Goal: Task Accomplishment & Management: Use online tool/utility

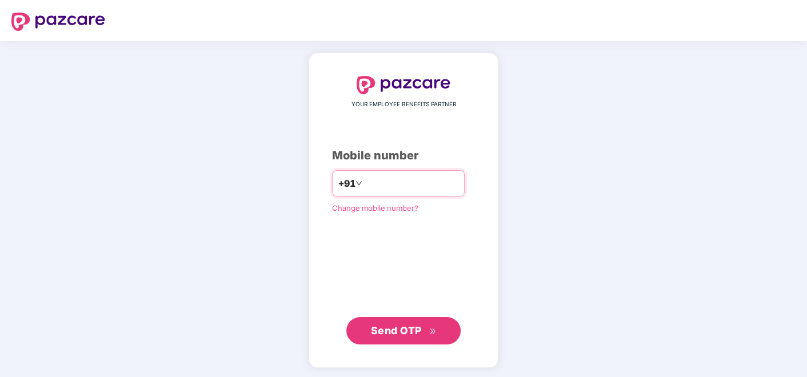
type input "**********"
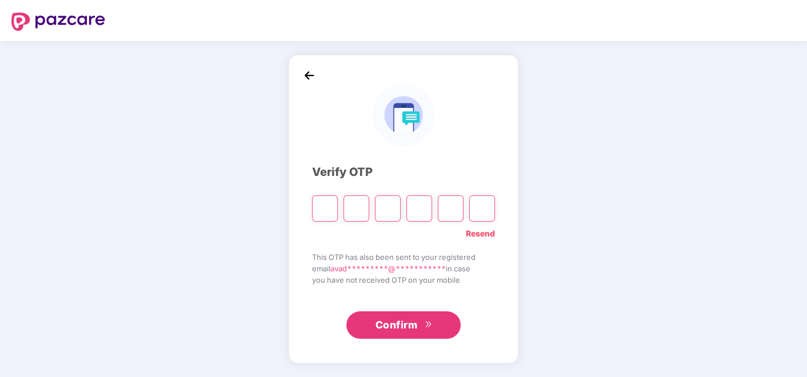
type input "*"
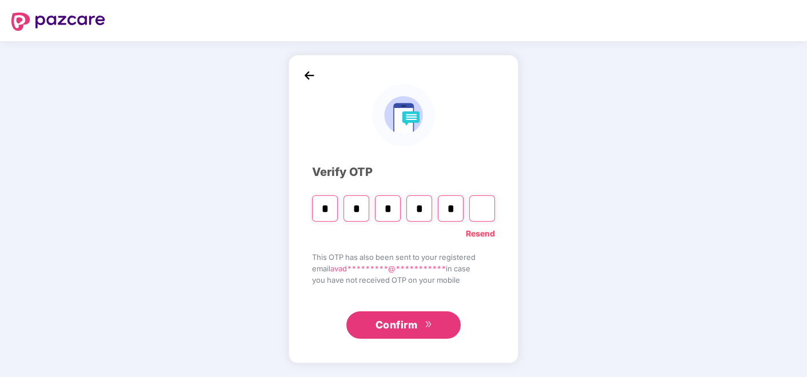
type input "*"
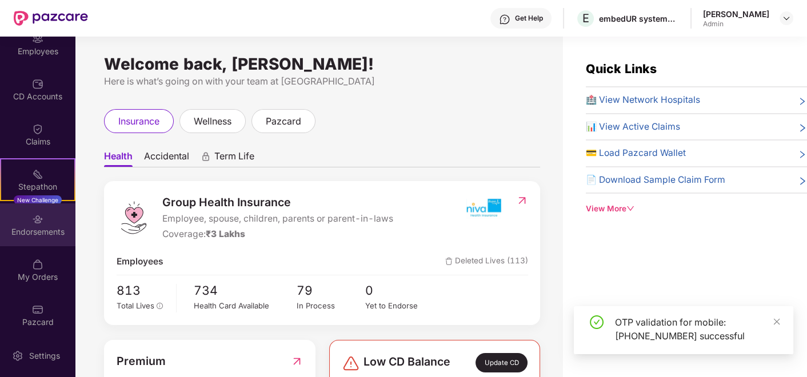
scroll to position [108, 0]
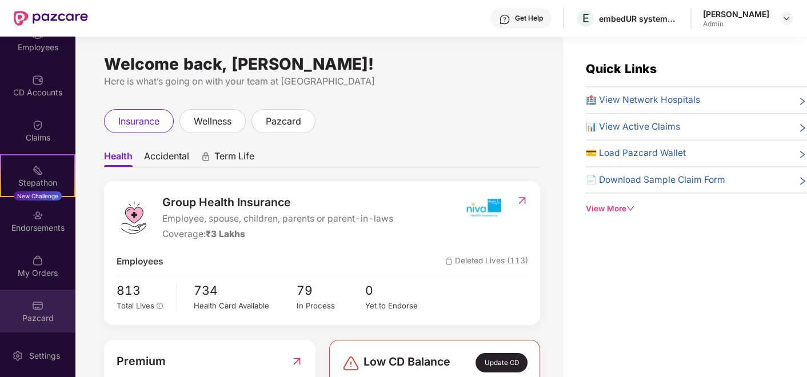
click at [33, 310] on div "Pazcard" at bounding box center [37, 311] width 75 height 43
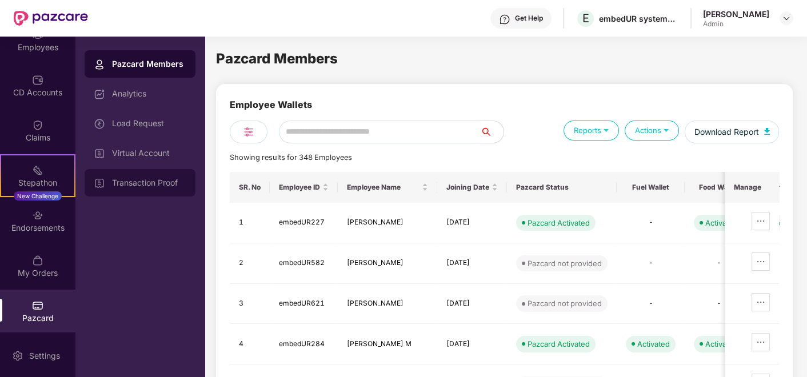
click at [146, 185] on div "Transaction Proof" at bounding box center [149, 182] width 74 height 9
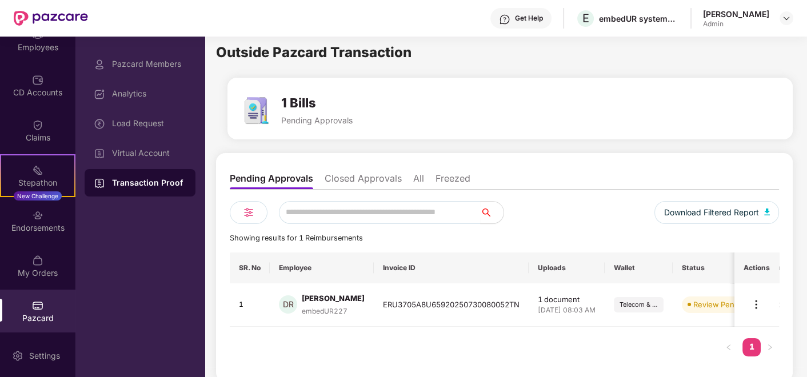
scroll to position [10, 0]
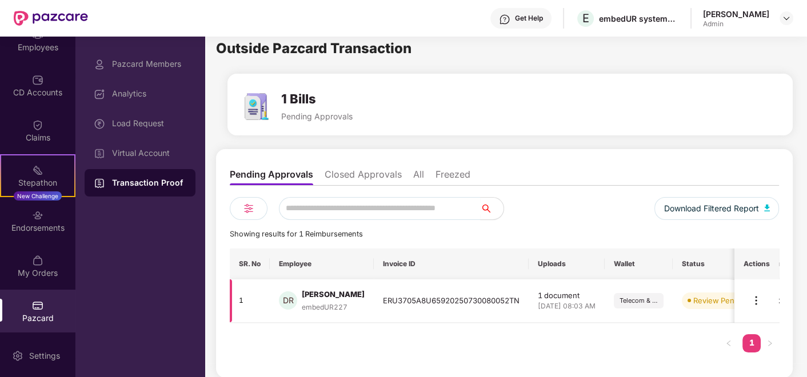
click at [760, 300] on img at bounding box center [756, 301] width 14 height 14
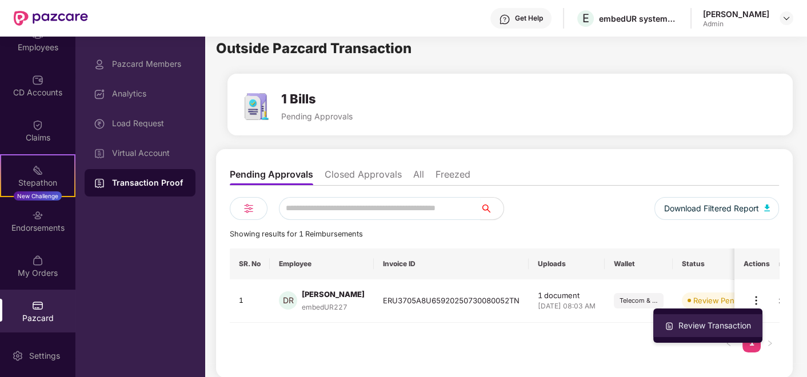
click at [699, 330] on div "Review Transaction" at bounding box center [714, 325] width 77 height 13
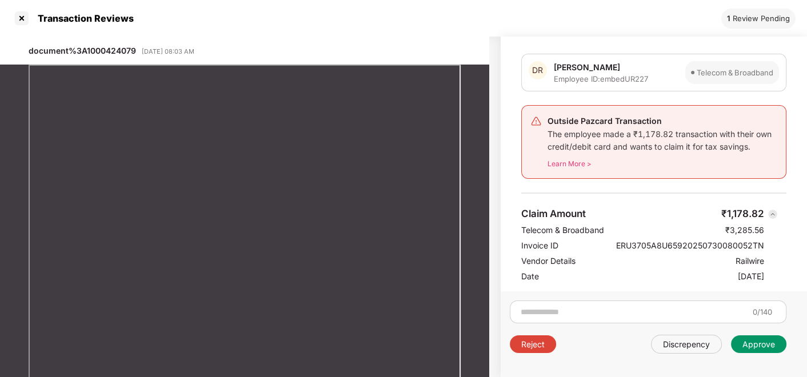
click at [760, 342] on div "Approve" at bounding box center [758, 344] width 33 height 11
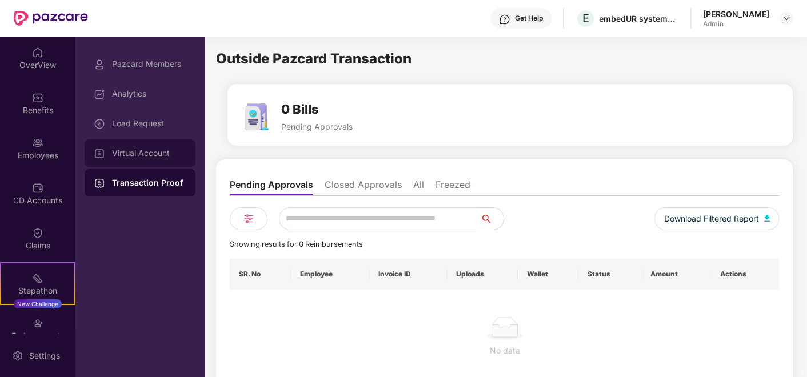
click at [157, 149] on div "Virtual Account" at bounding box center [149, 153] width 74 height 9
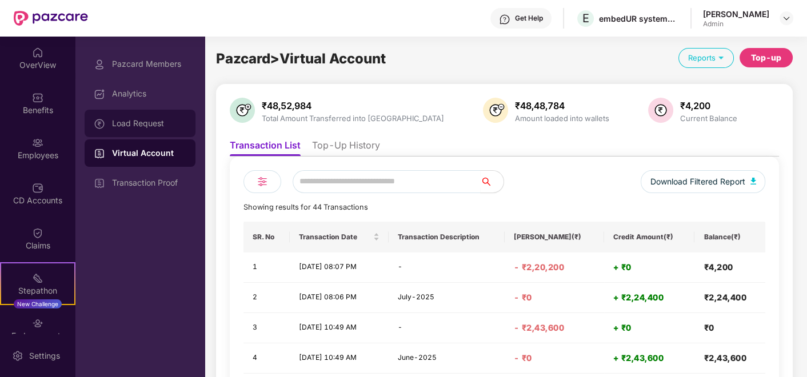
click at [153, 129] on div "Load Request" at bounding box center [140, 123] width 111 height 27
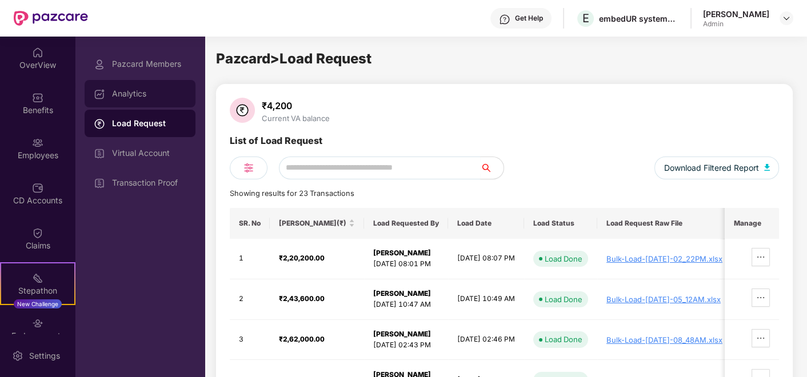
click at [141, 93] on div "Analytics" at bounding box center [149, 93] width 74 height 9
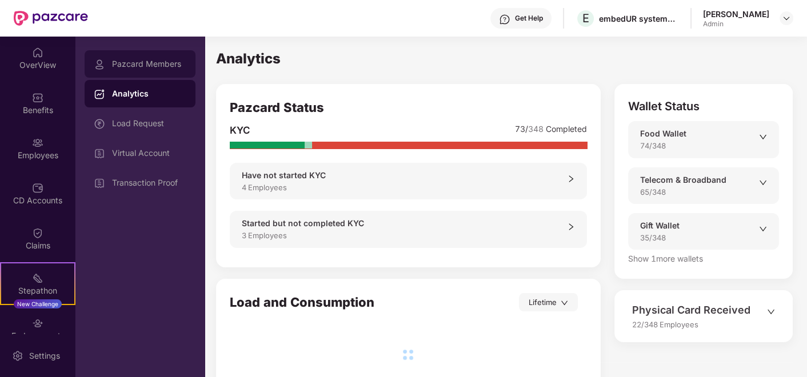
click at [170, 55] on div "Pazcard Members" at bounding box center [140, 63] width 111 height 27
